Goal: Find specific page/section: Find specific page/section

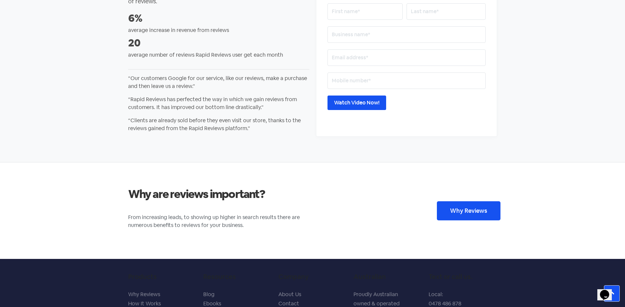
scroll to position [1226, 0]
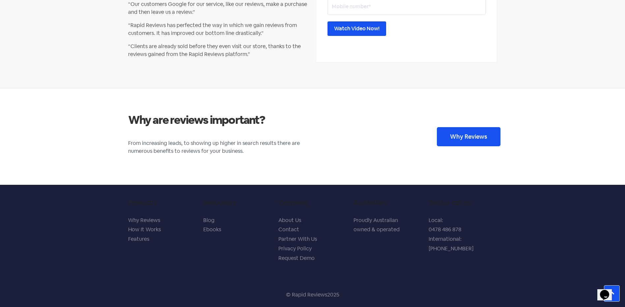
click at [289, 229] on link "Contact" at bounding box center [288, 229] width 21 height 7
click at [294, 219] on link "About Us" at bounding box center [289, 220] width 23 height 7
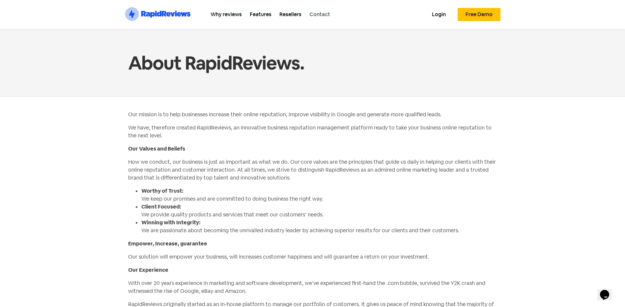
click at [323, 13] on link "Contact" at bounding box center [319, 14] width 29 height 15
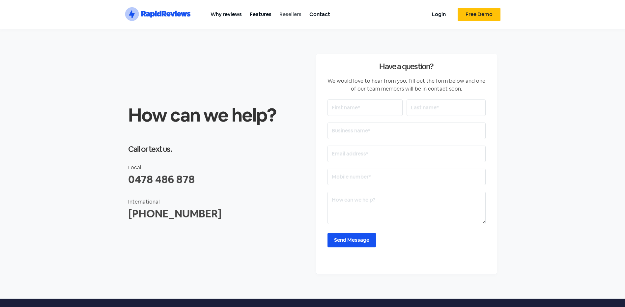
click at [288, 15] on link "Resellers" at bounding box center [290, 14] width 30 height 15
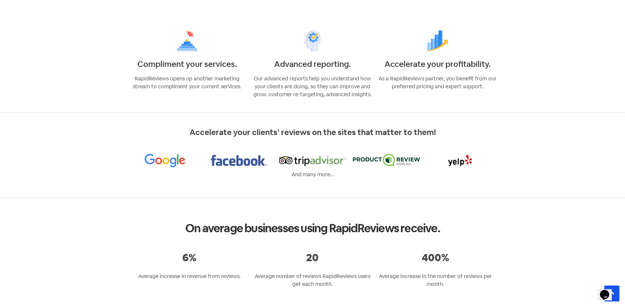
scroll to position [519, 0]
